Goal: Find specific page/section: Find specific page/section

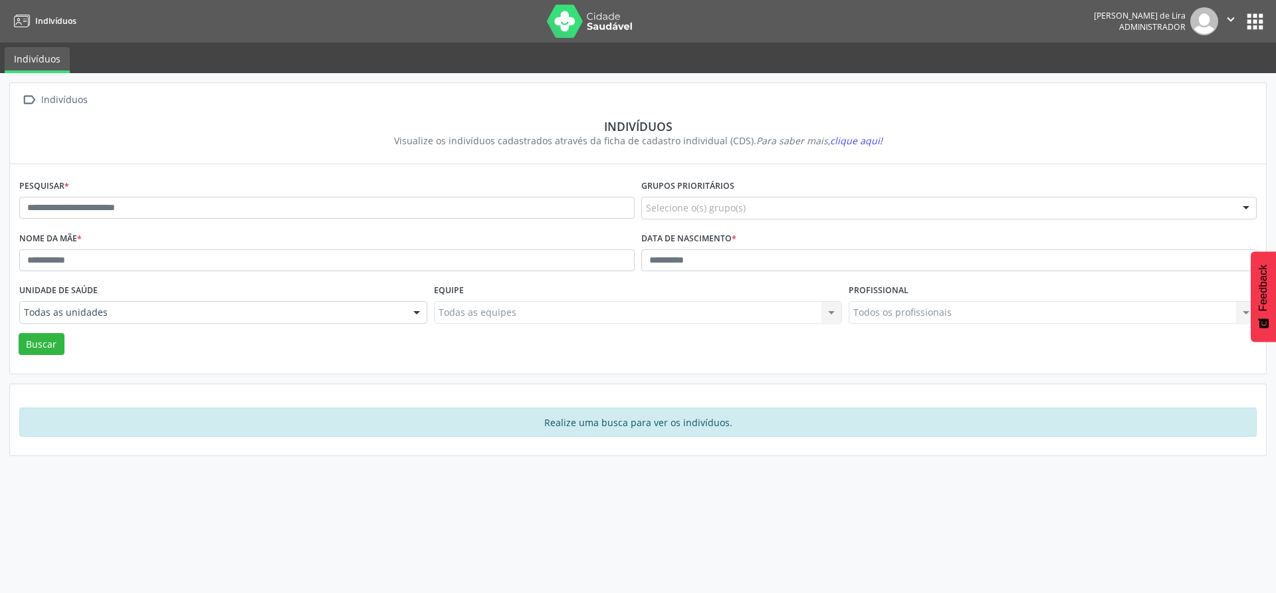
click at [33, 64] on link "Indivíduos" at bounding box center [37, 60] width 65 height 26
click at [32, 65] on link "Indivíduos" at bounding box center [37, 60] width 65 height 26
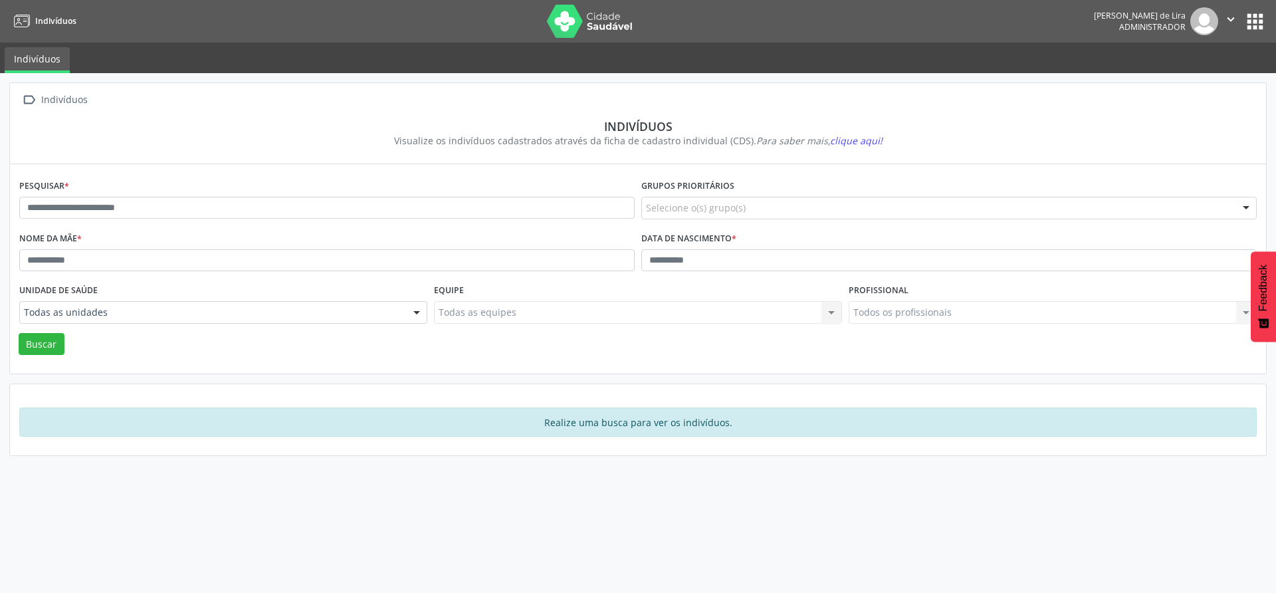
click at [35, 41] on nav "Indivíduos [PERSON_NAME] de Lira Administrador  Configurações Sair apps" at bounding box center [638, 21] width 1276 height 43
click at [74, 199] on input "text" at bounding box center [326, 208] width 615 height 23
click at [152, 209] on input "text" at bounding box center [326, 208] width 615 height 23
click at [118, 211] on input "text" at bounding box center [326, 208] width 615 height 23
